Goal: Information Seeking & Learning: Learn about a topic

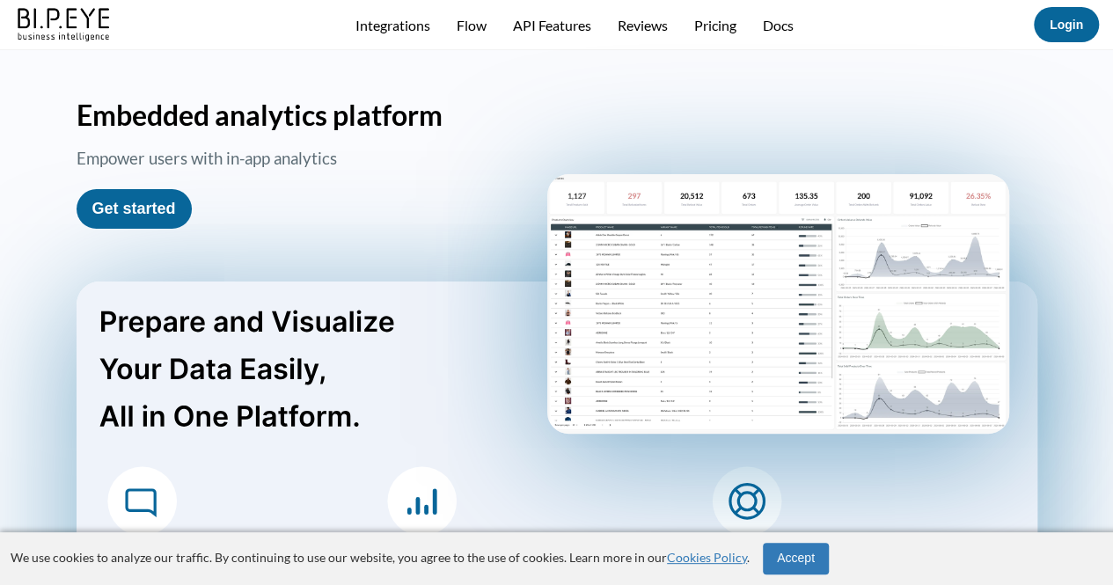
click at [623, 114] on h1 "Embedded analytics platform" at bounding box center [557, 115] width 960 height 34
click at [471, 33] on link "Flow" at bounding box center [471, 25] width 30 height 17
click at [704, 27] on link "Pricing" at bounding box center [715, 25] width 42 height 17
click at [485, 26] on div "Integrations Flow API Features Reviews Pricing Docs" at bounding box center [574, 25] width 918 height 17
click at [466, 30] on link "Flow" at bounding box center [471, 25] width 30 height 17
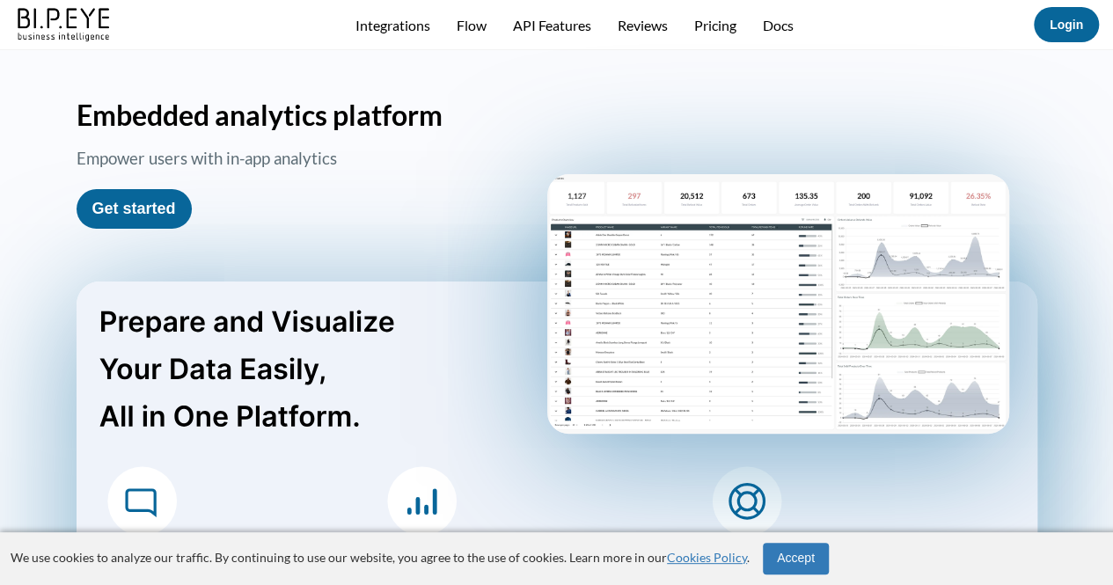
click at [653, 24] on link "Reviews" at bounding box center [642, 25] width 50 height 17
click at [431, 33] on div "Integrations Flow API Features Reviews Pricing Docs" at bounding box center [574, 25] width 918 height 17
click at [411, 33] on header "Integrations Flow API Features Reviews Pricing Docs Login" at bounding box center [556, 25] width 1113 height 50
click at [411, 25] on link "Integrations" at bounding box center [392, 25] width 75 height 17
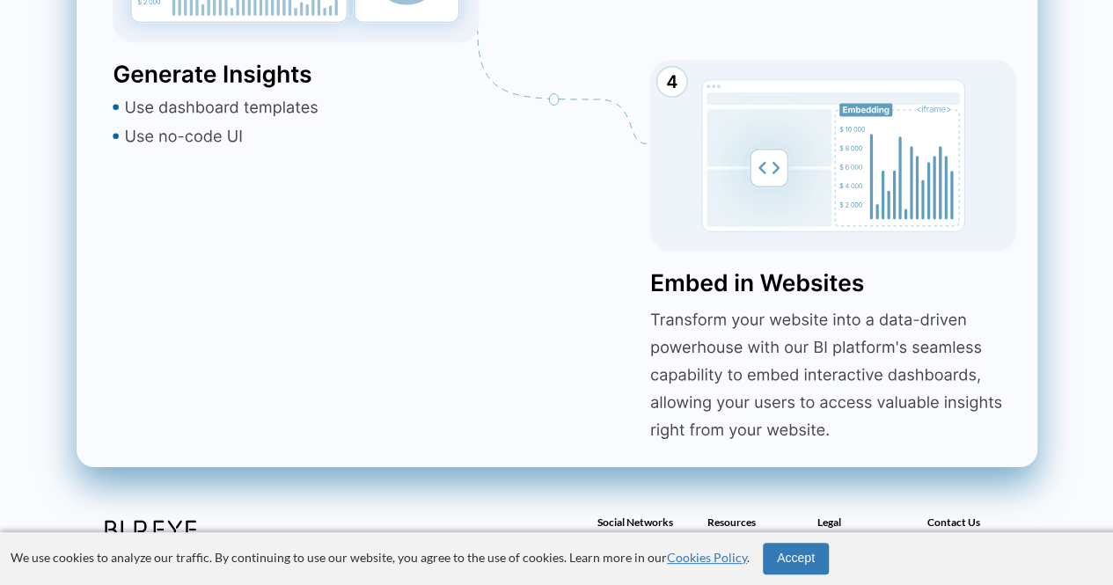
scroll to position [3266, 0]
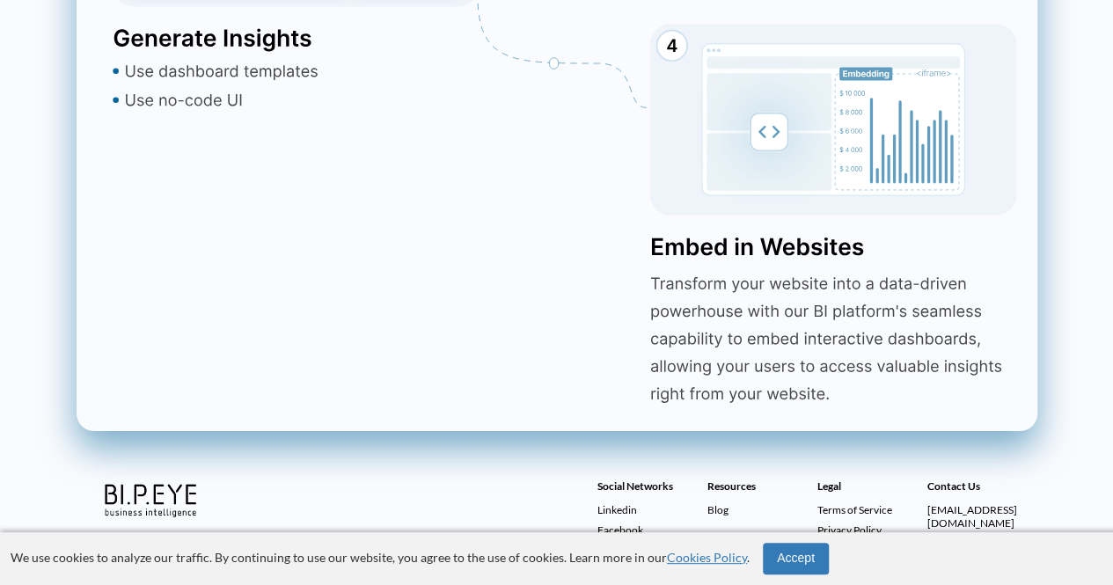
click at [624, 507] on span "Linkedin" at bounding box center [617, 509] width 40 height 13
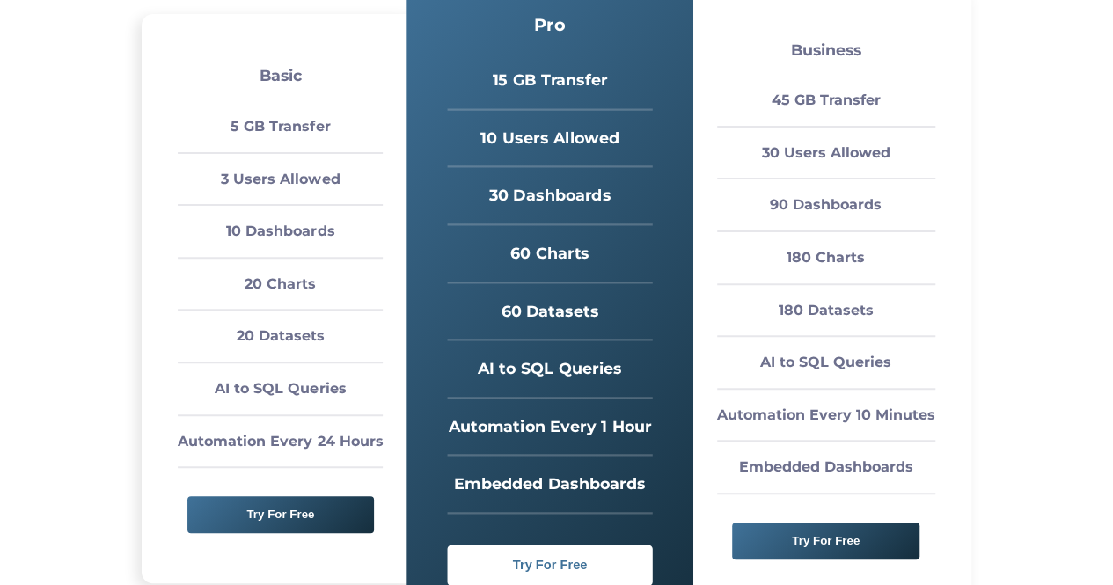
scroll to position [264, 0]
